Goal: Check status: Verify the current state of an ongoing process or item

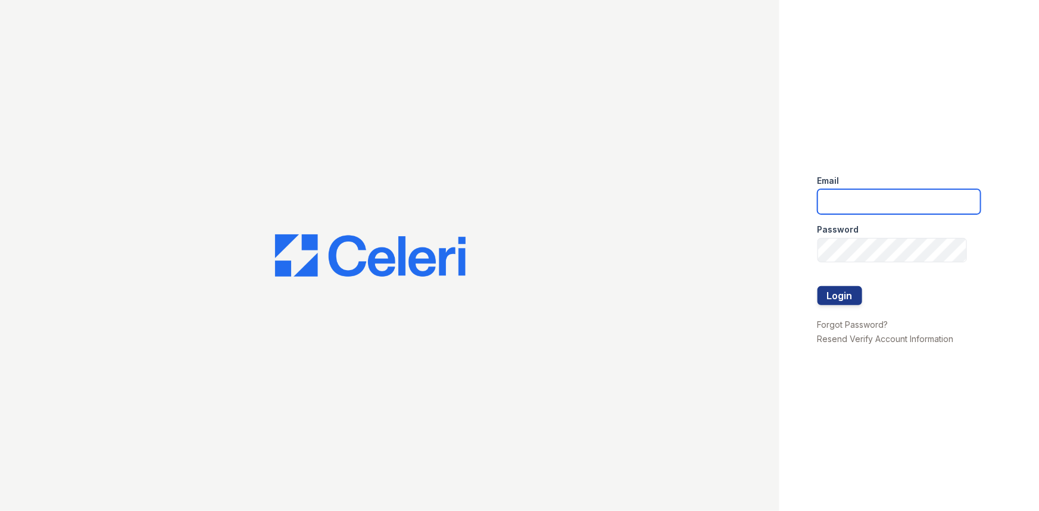
click at [891, 191] on input "email" at bounding box center [898, 201] width 163 height 25
type input "[PERSON_NAME][EMAIL_ADDRESS][PERSON_NAME][DOMAIN_NAME]"
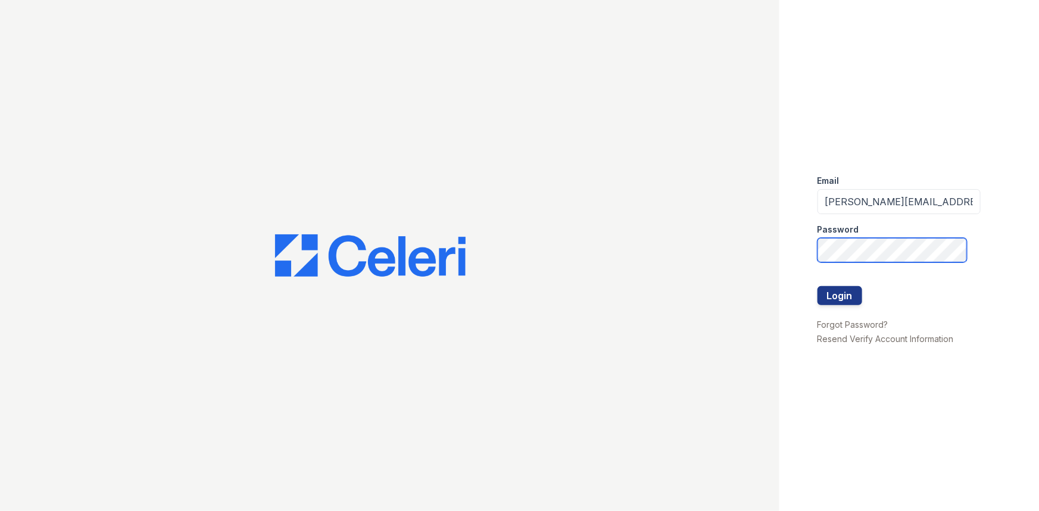
click at [817, 286] on button "Login" at bounding box center [839, 295] width 45 height 19
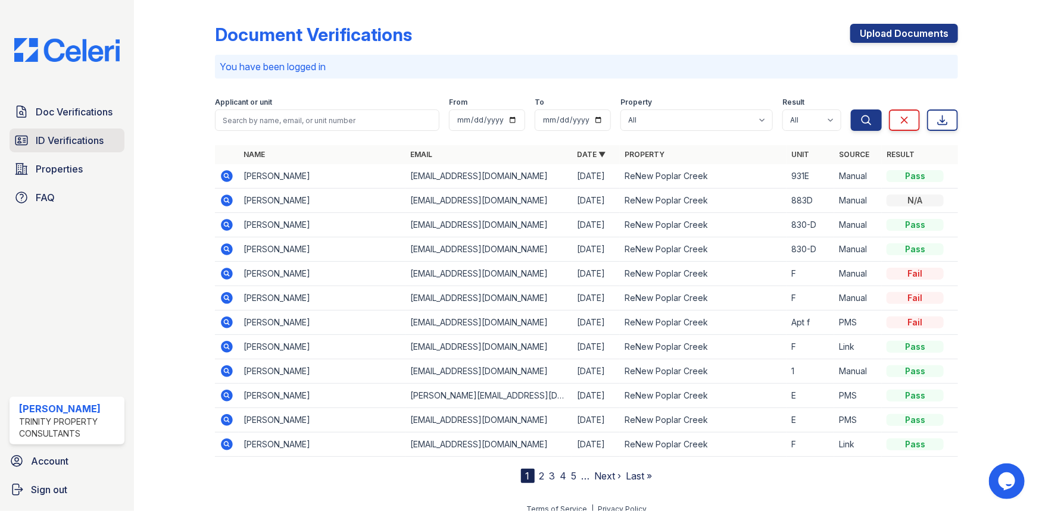
click at [68, 142] on span "ID Verifications" at bounding box center [70, 140] width 68 height 14
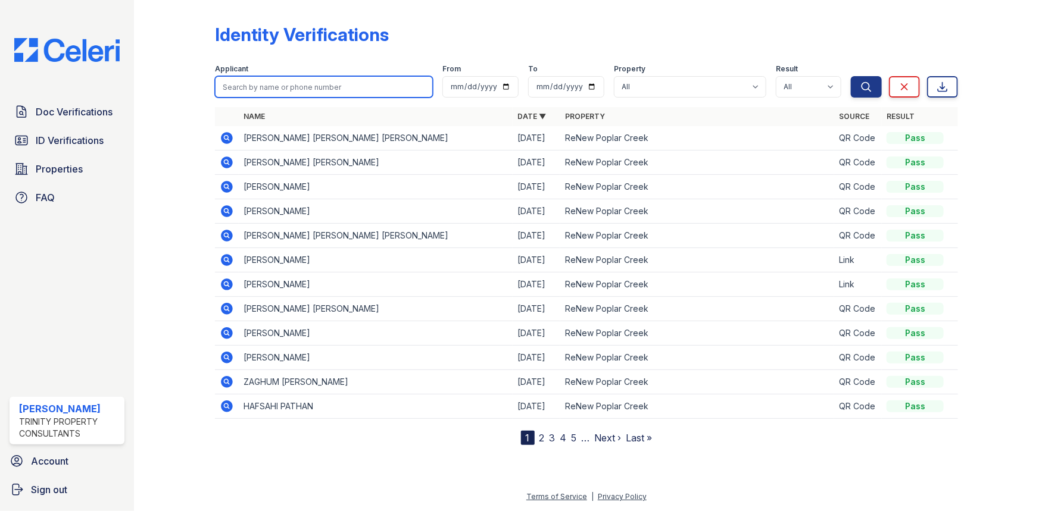
click at [298, 89] on input "search" at bounding box center [324, 86] width 218 height 21
type input "jorge"
click at [851, 76] on button "Search" at bounding box center [866, 86] width 31 height 21
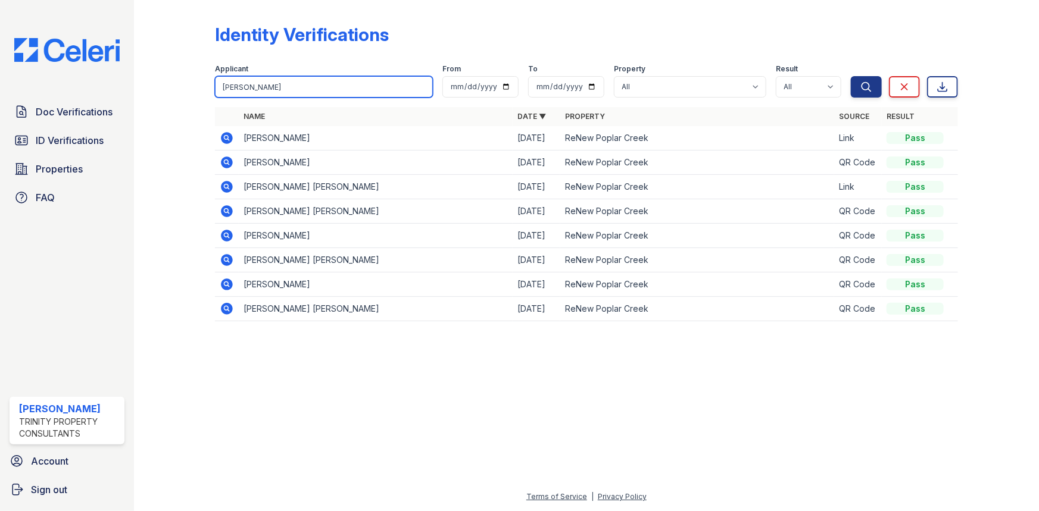
drag, startPoint x: 277, startPoint y: 89, endPoint x: 200, endPoint y: 89, distance: 76.8
click at [200, 89] on div "Identity Verifications Filter Applicant jorge From To Property All ReNew Poplar…" at bounding box center [586, 176] width 867 height 352
type input "yessica"
click at [851, 76] on button "Search" at bounding box center [866, 86] width 31 height 21
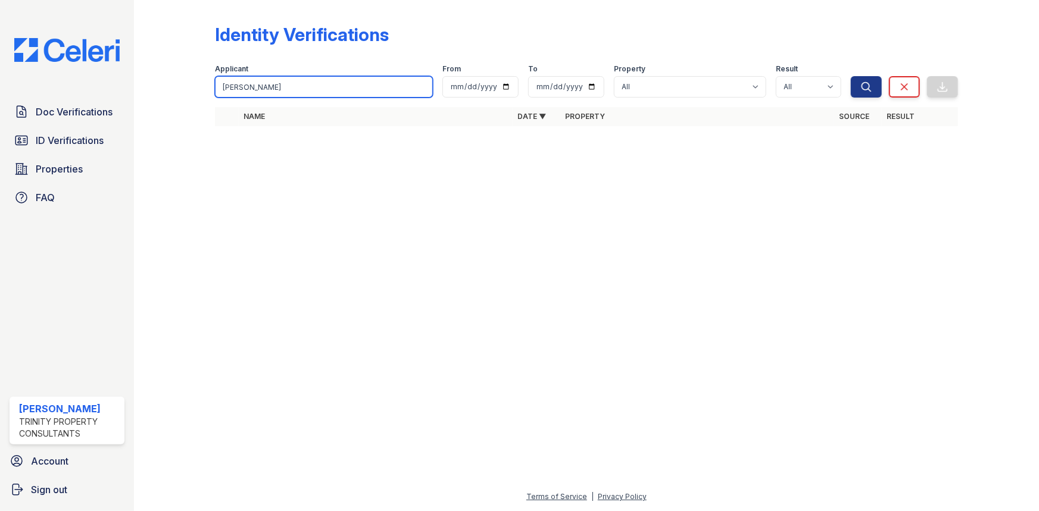
drag, startPoint x: 264, startPoint y: 83, endPoint x: 143, endPoint y: 80, distance: 120.9
click at [143, 80] on div "Identity Verifications Filter Applicant yessica From To Property All ReNew Popl…" at bounding box center [586, 255] width 905 height 511
type input "salmeron"
click at [851, 76] on button "Search" at bounding box center [866, 86] width 31 height 21
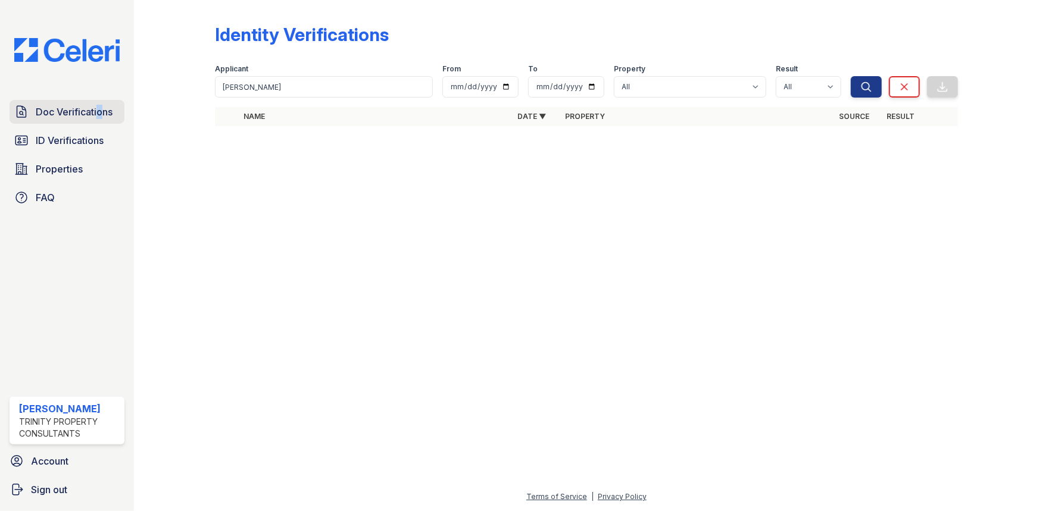
click at [95, 101] on div "Doc Verifications ID Verifications Properties FAQ Jacqueline Garcia Trinity Pro…" at bounding box center [67, 255] width 134 height 511
click at [94, 107] on span "Doc Verifications" at bounding box center [74, 112] width 77 height 14
